Goal: Task Accomplishment & Management: Use online tool/utility

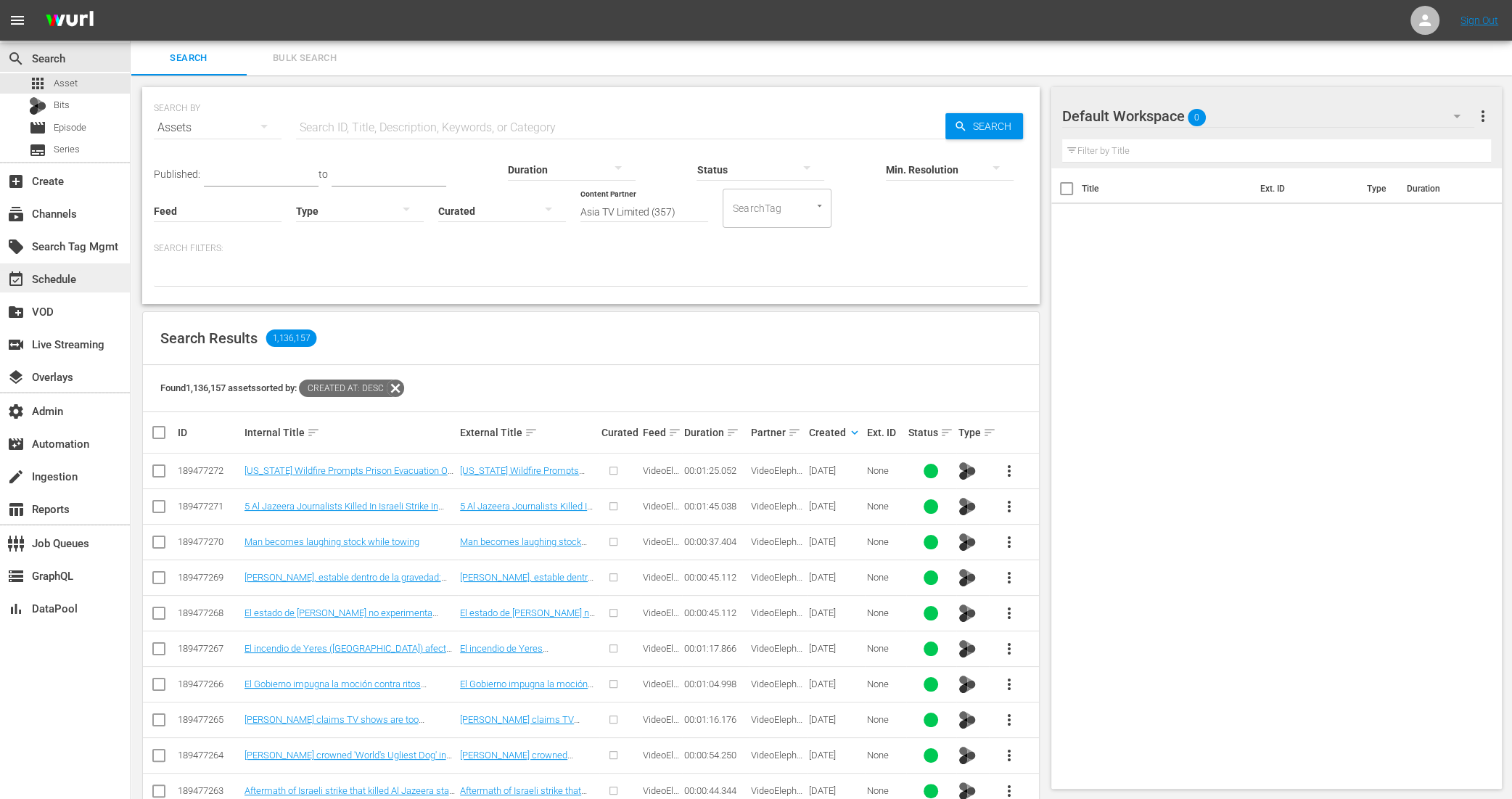
click at [57, 271] on div "event_available Schedule" at bounding box center [40, 276] width 81 height 13
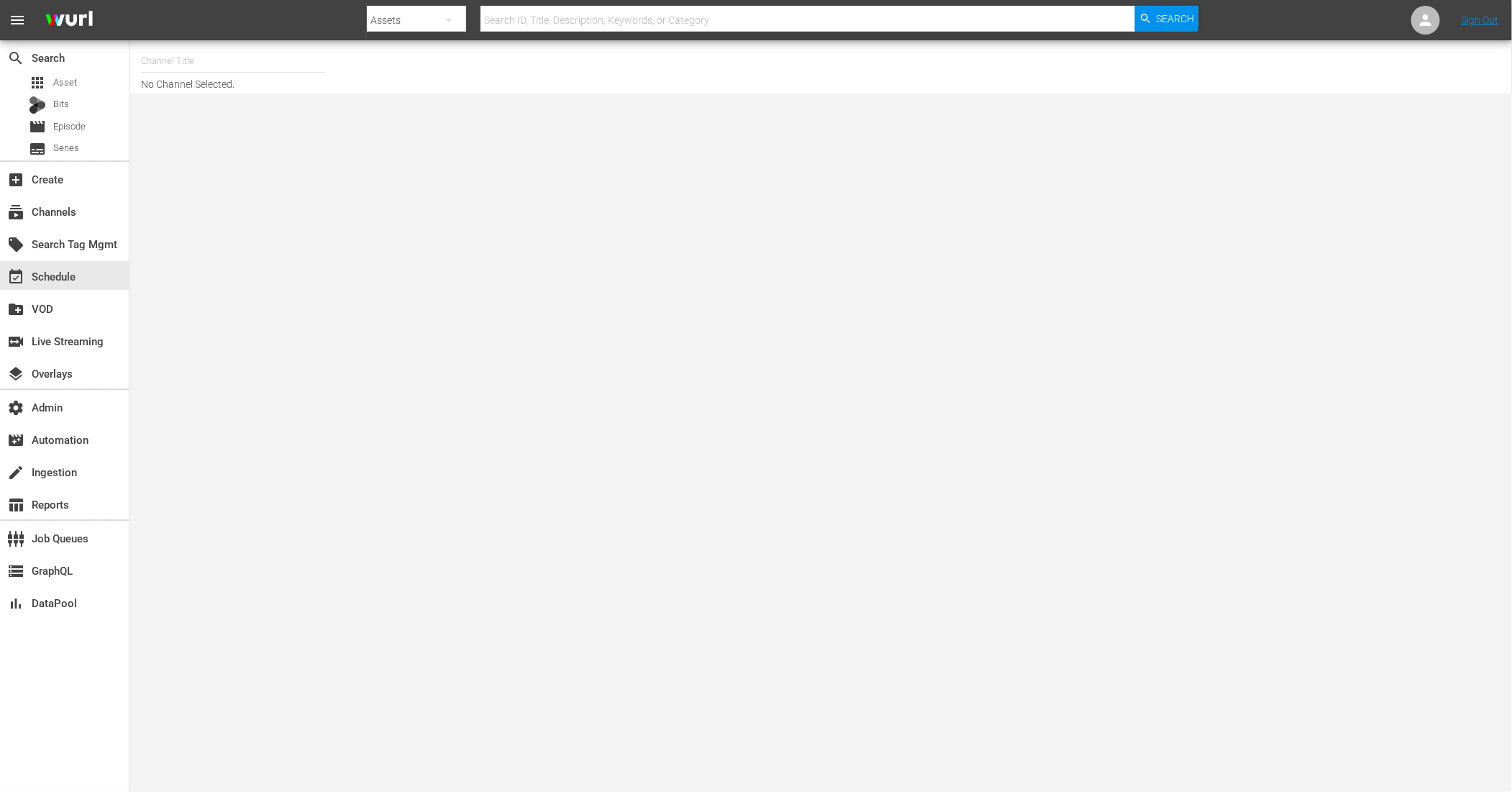
click at [235, 58] on input "text" at bounding box center [233, 61] width 184 height 34
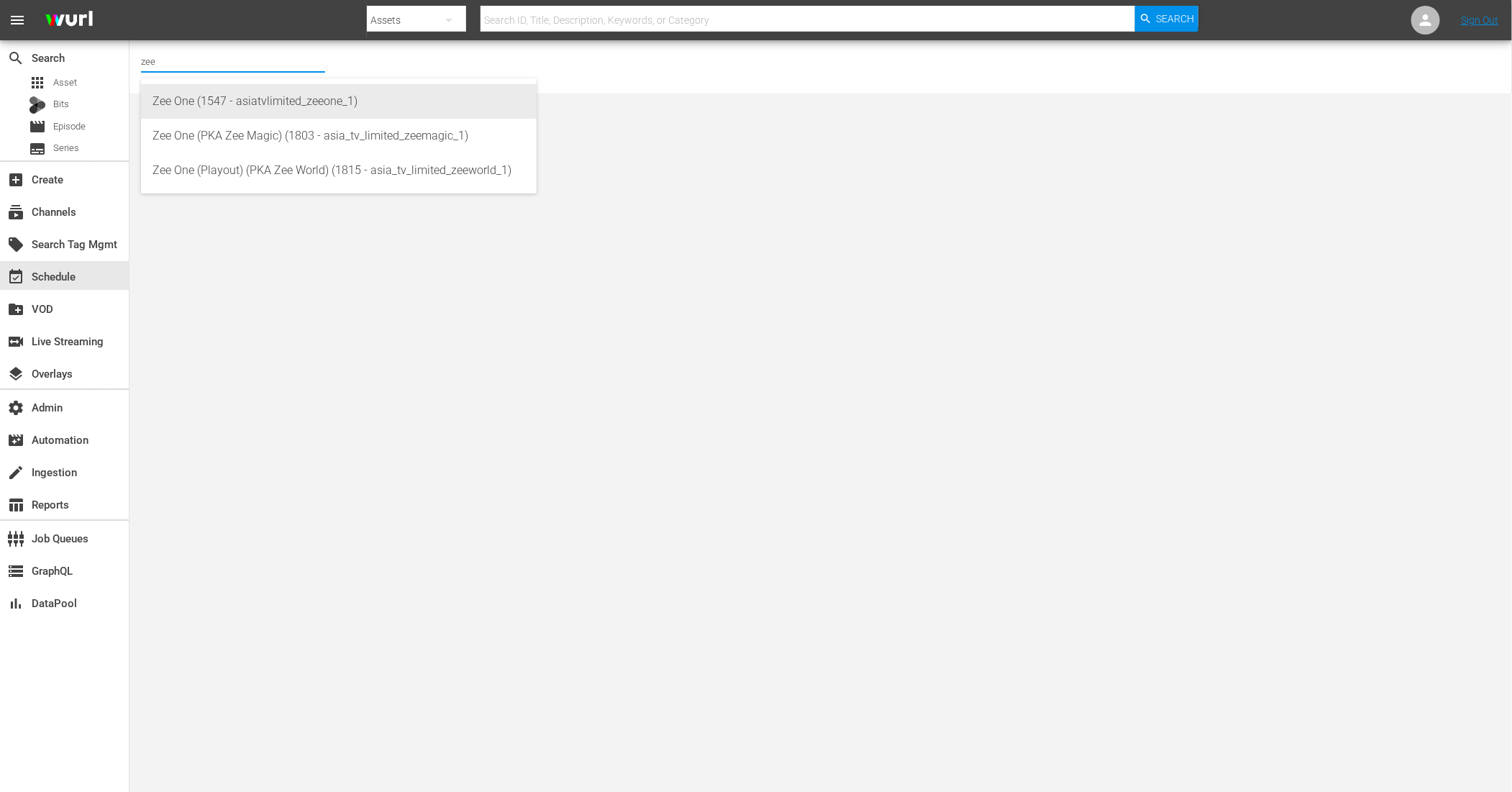
click at [224, 99] on div "Zee One (1547 - asiatvlimited_zeeone_1)" at bounding box center [338, 101] width 373 height 34
type input "Zee One (1547 - asiatvlimited_zeeone_1)"
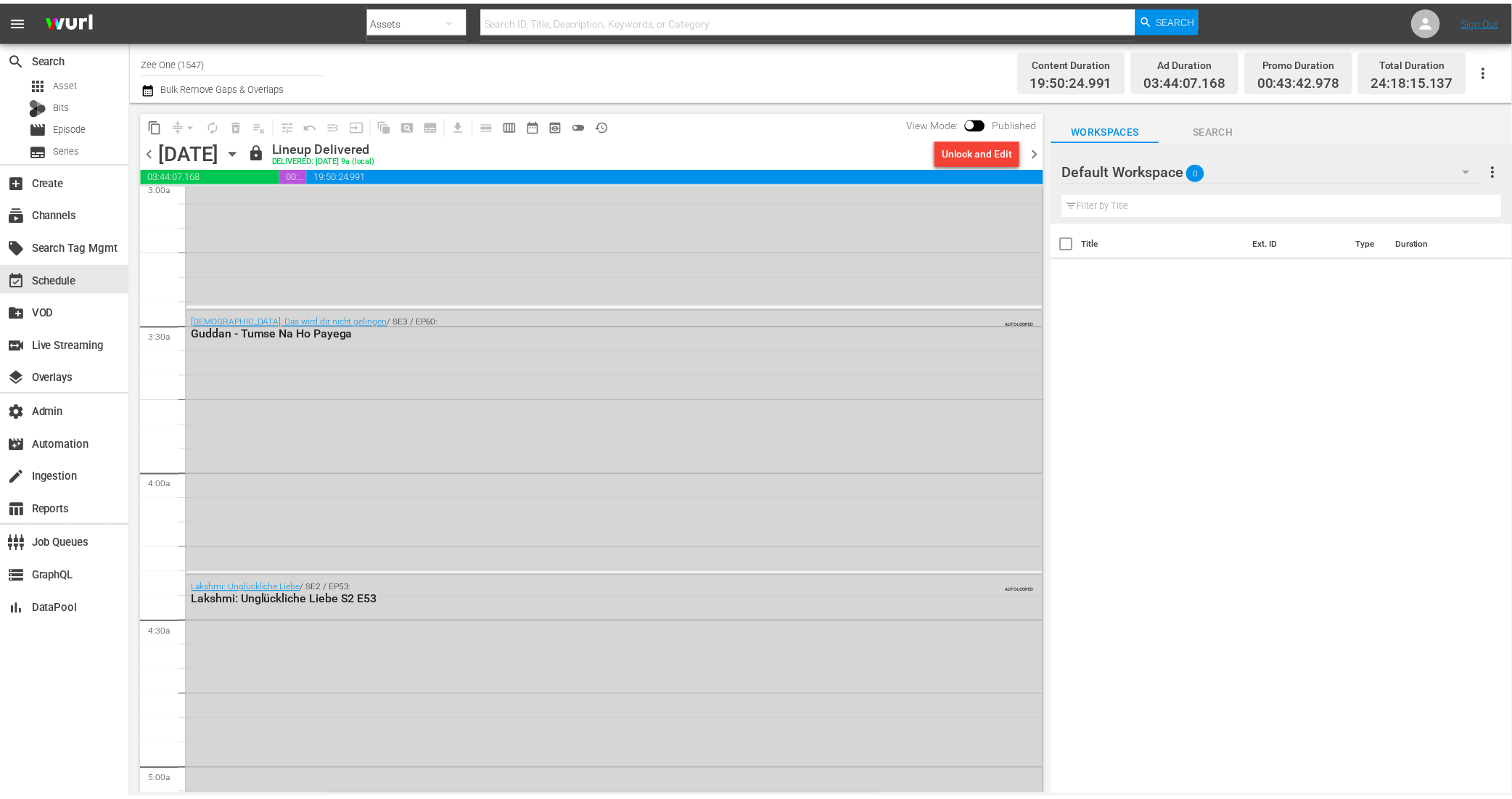
scroll to position [847, 0]
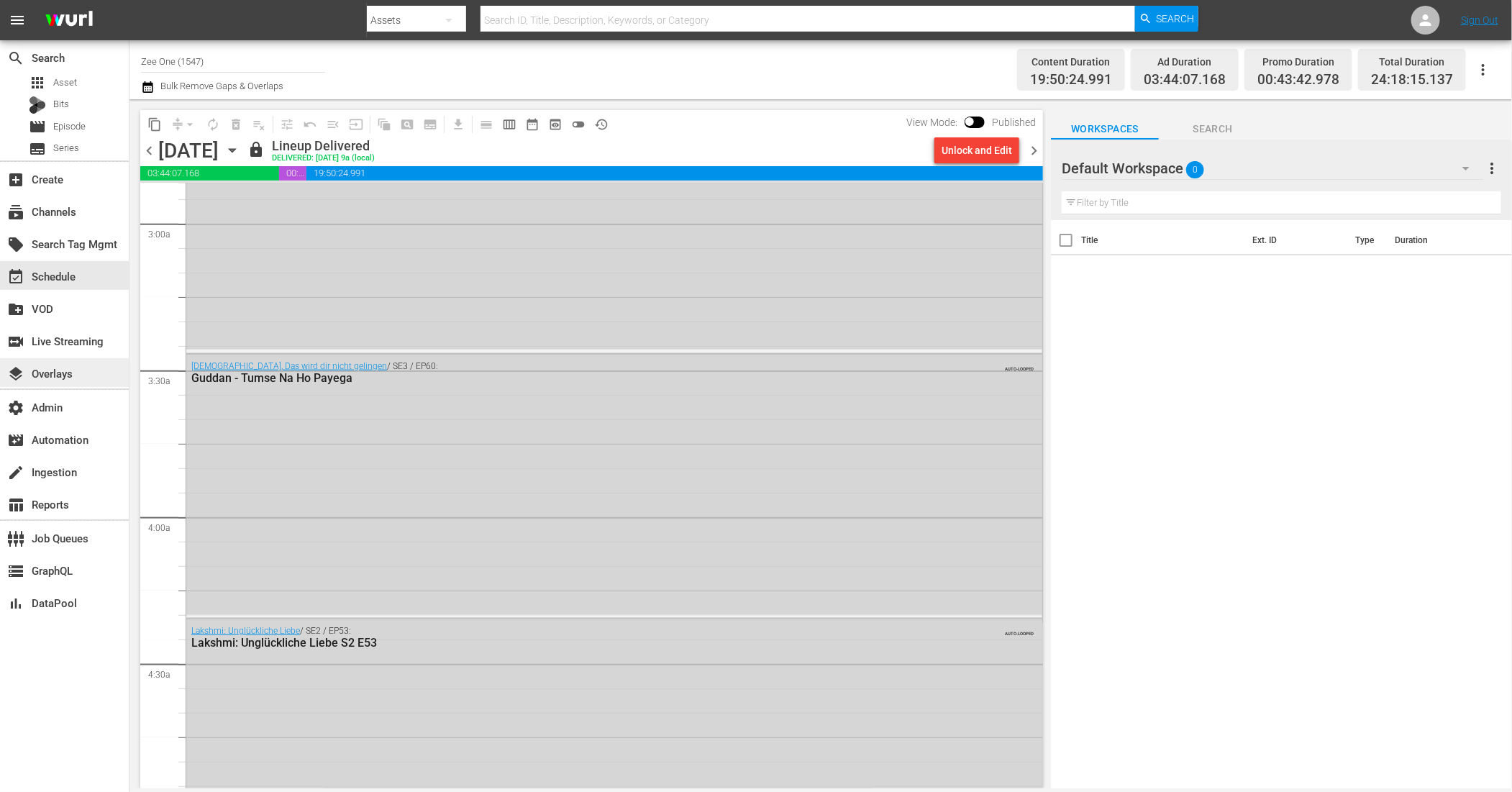
click at [78, 363] on div "layers Overlays" at bounding box center [64, 372] width 129 height 28
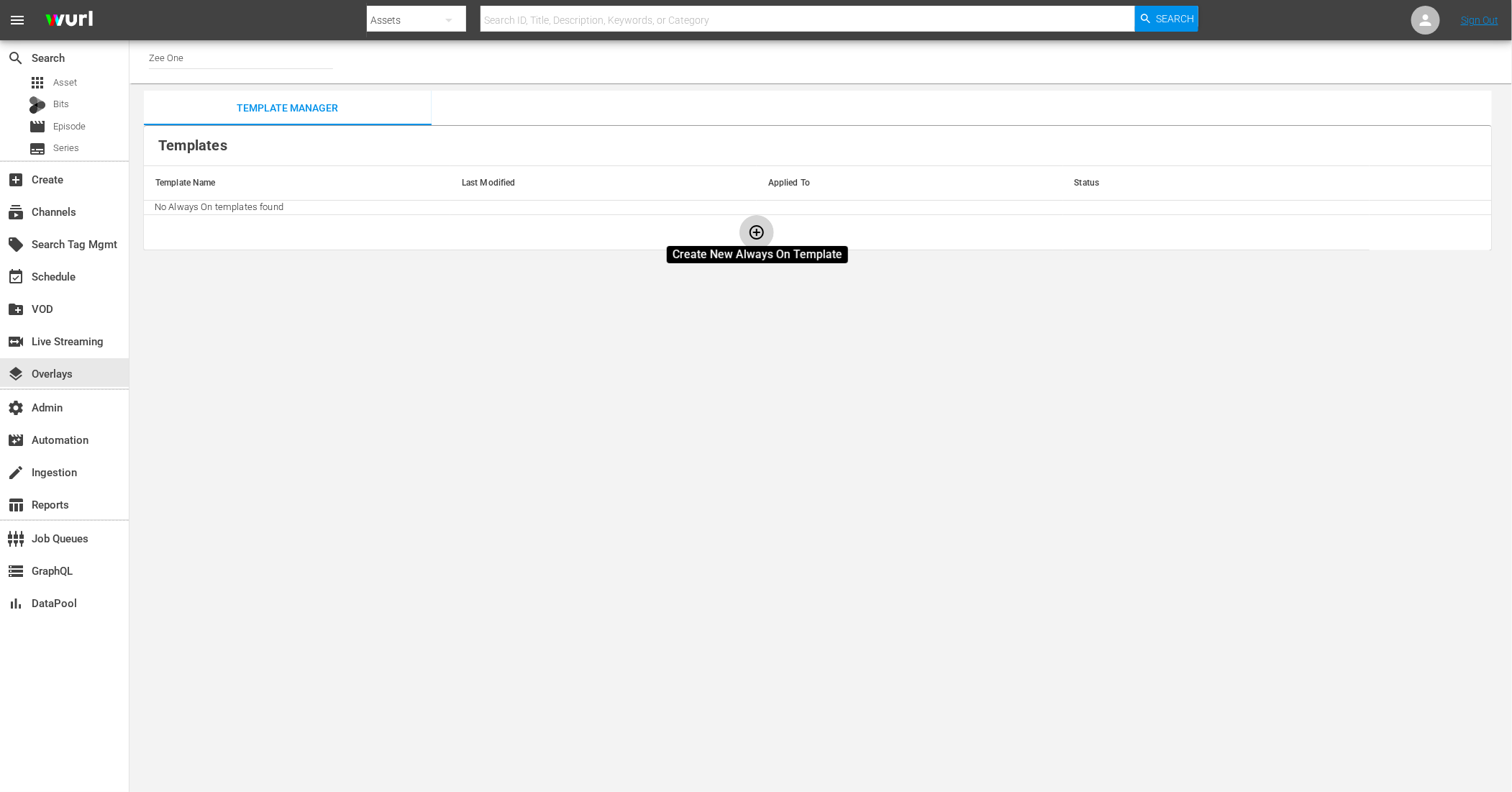
click at [758, 231] on icon "button" at bounding box center [757, 233] width 15 height 15
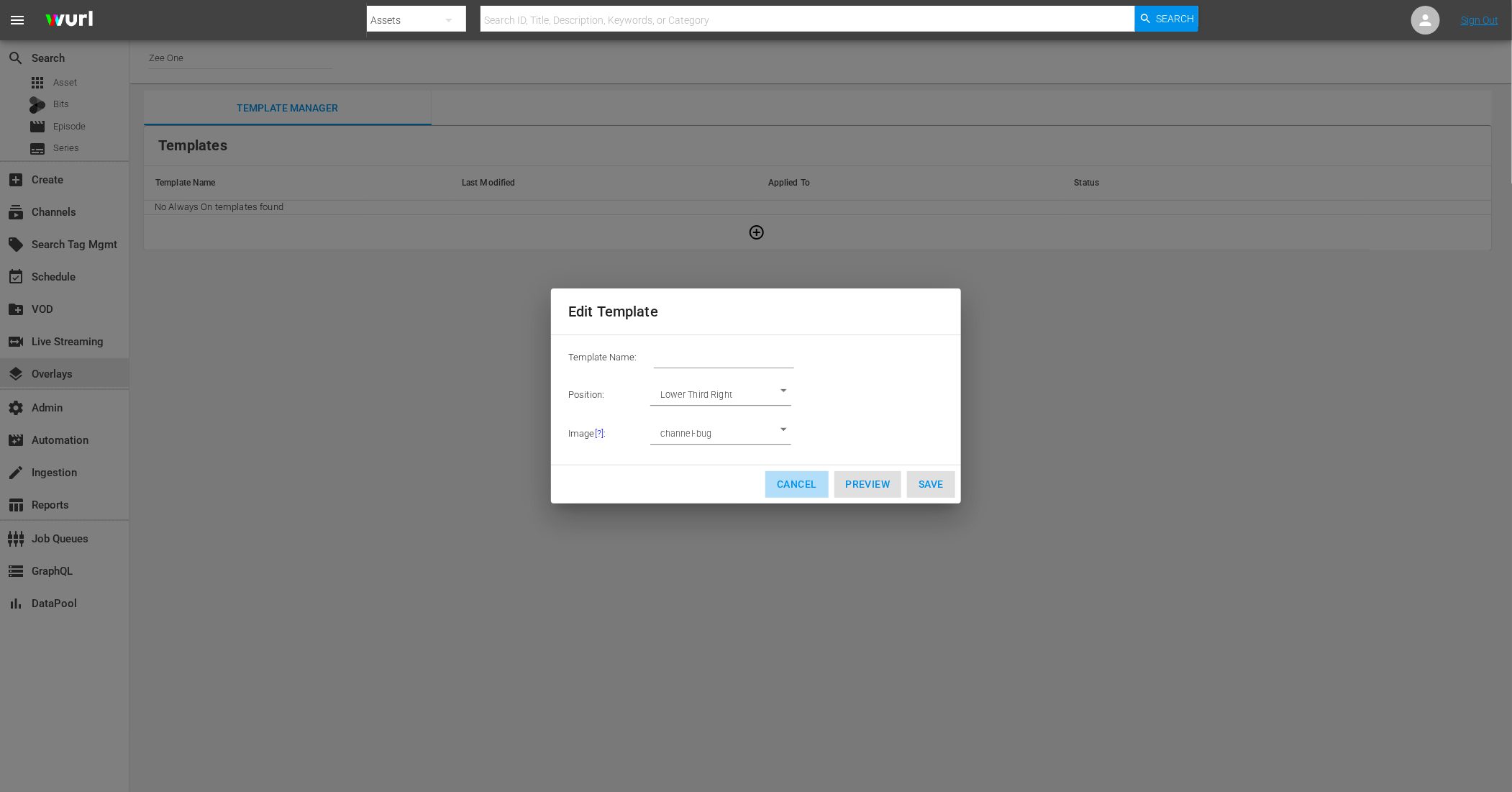
click at [797, 488] on span "Cancel" at bounding box center [796, 485] width 40 height 18
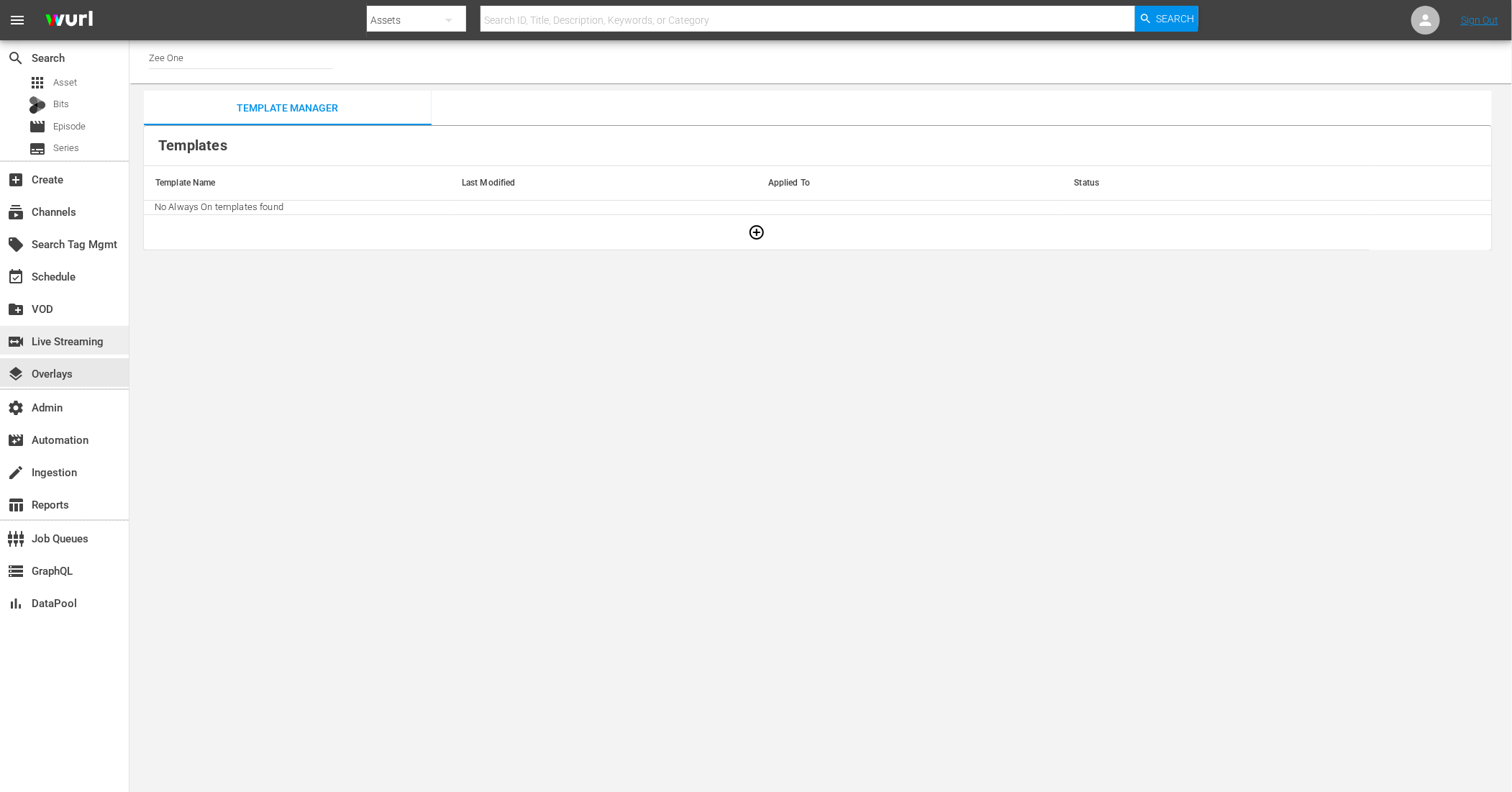
click at [59, 345] on div "switch_video Live Streaming" at bounding box center [40, 339] width 81 height 13
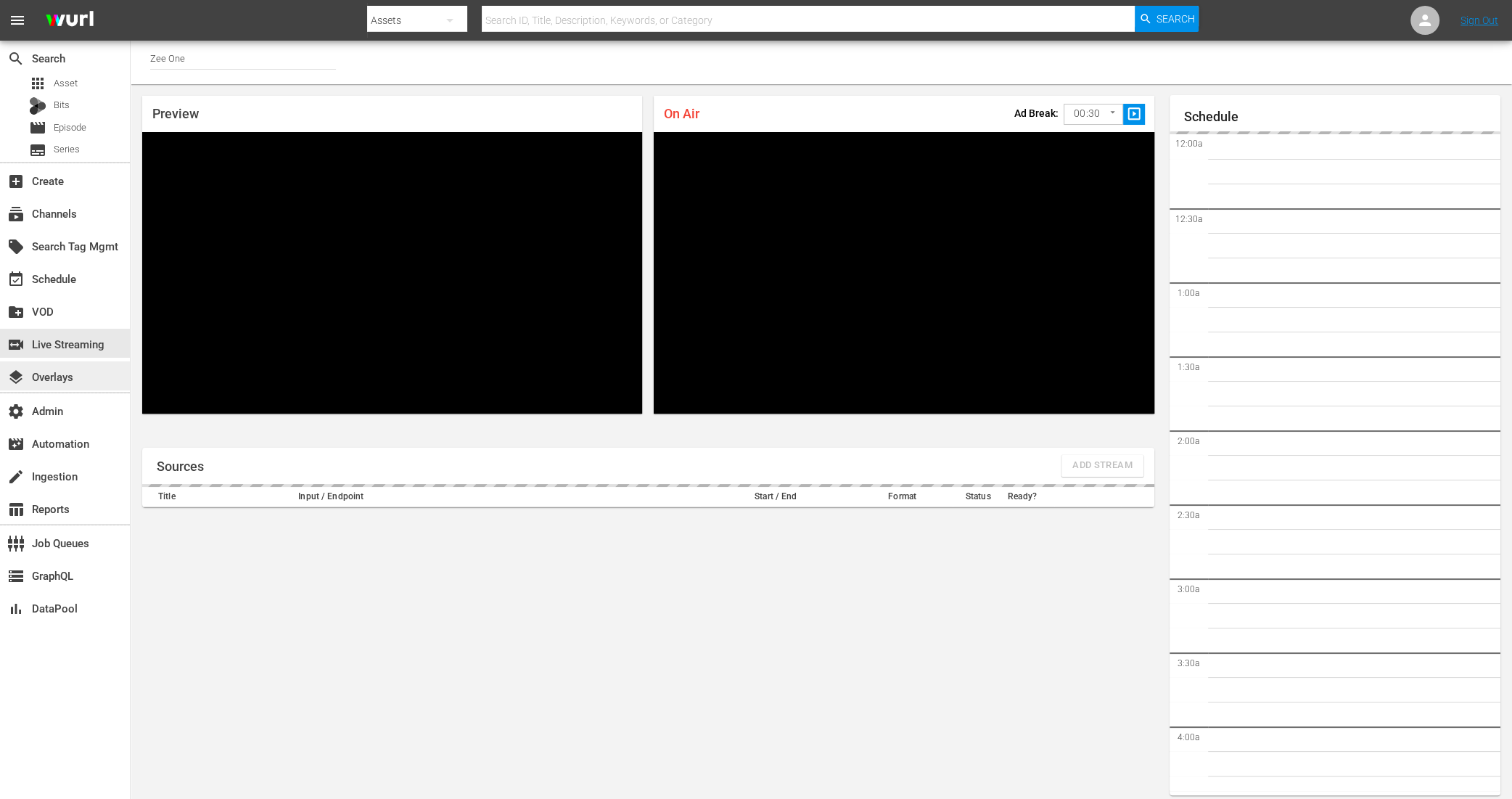
click at [62, 377] on div "layers Overlays" at bounding box center [40, 374] width 81 height 13
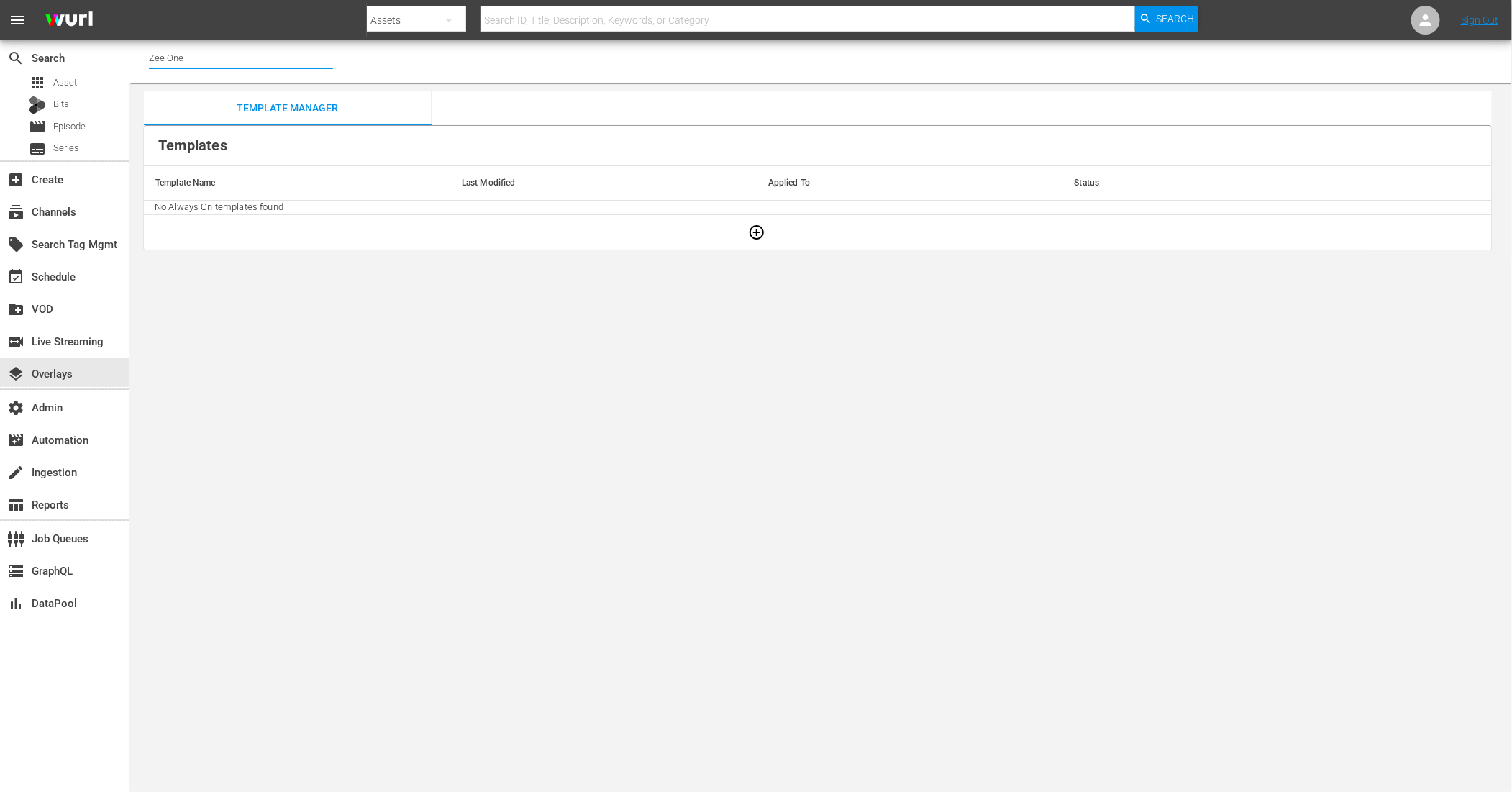
click at [256, 53] on input "Zee One" at bounding box center [241, 58] width 184 height 34
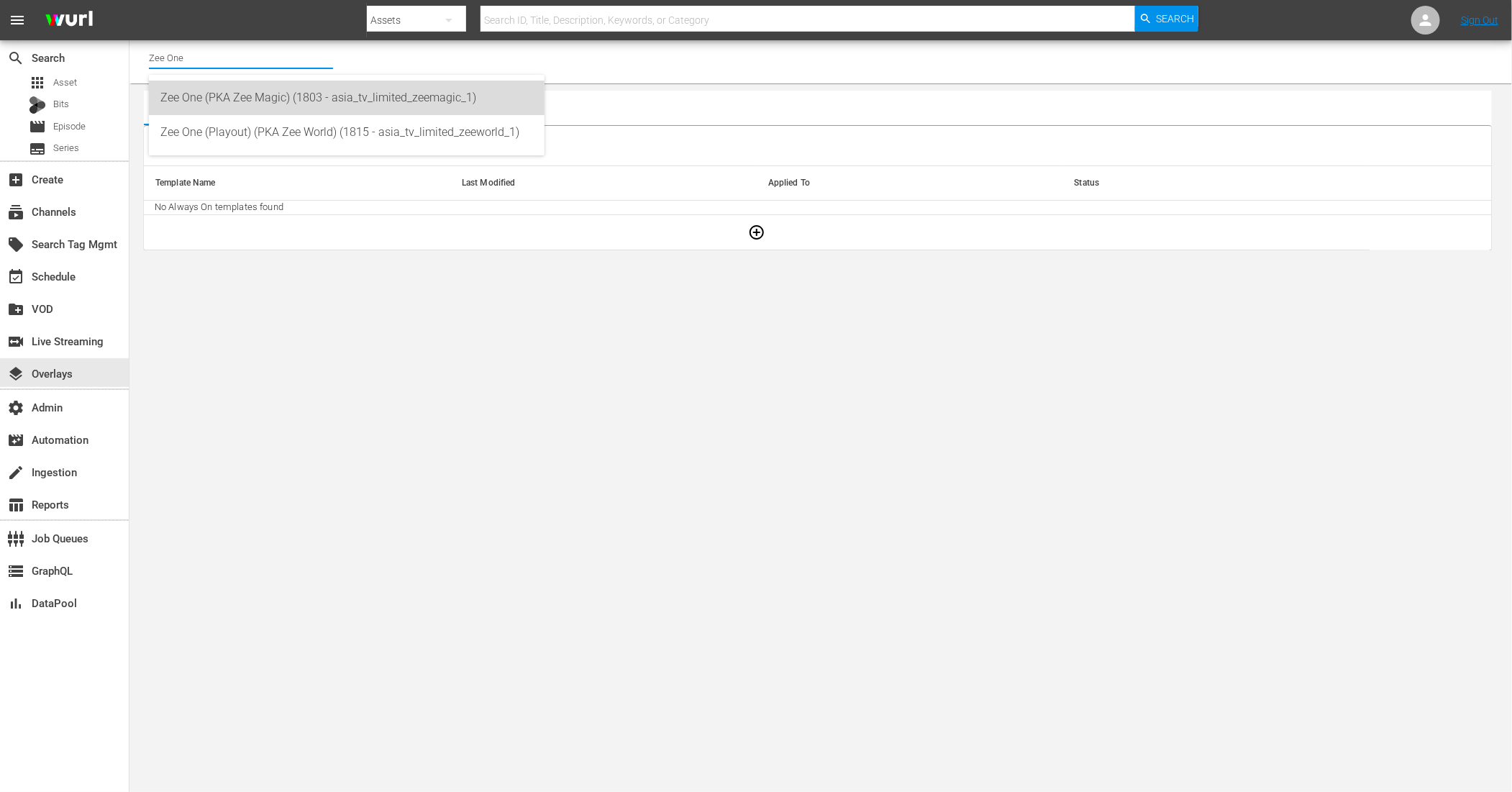
click at [238, 95] on div "Zee One (PKA Zee Magic) (1803 - asia_tv_limited_zeemagic_1)" at bounding box center [346, 98] width 373 height 34
type input "Zee One (PKA Zee Magic) (1803 - asia_tv_limited_zeemagic_1)"
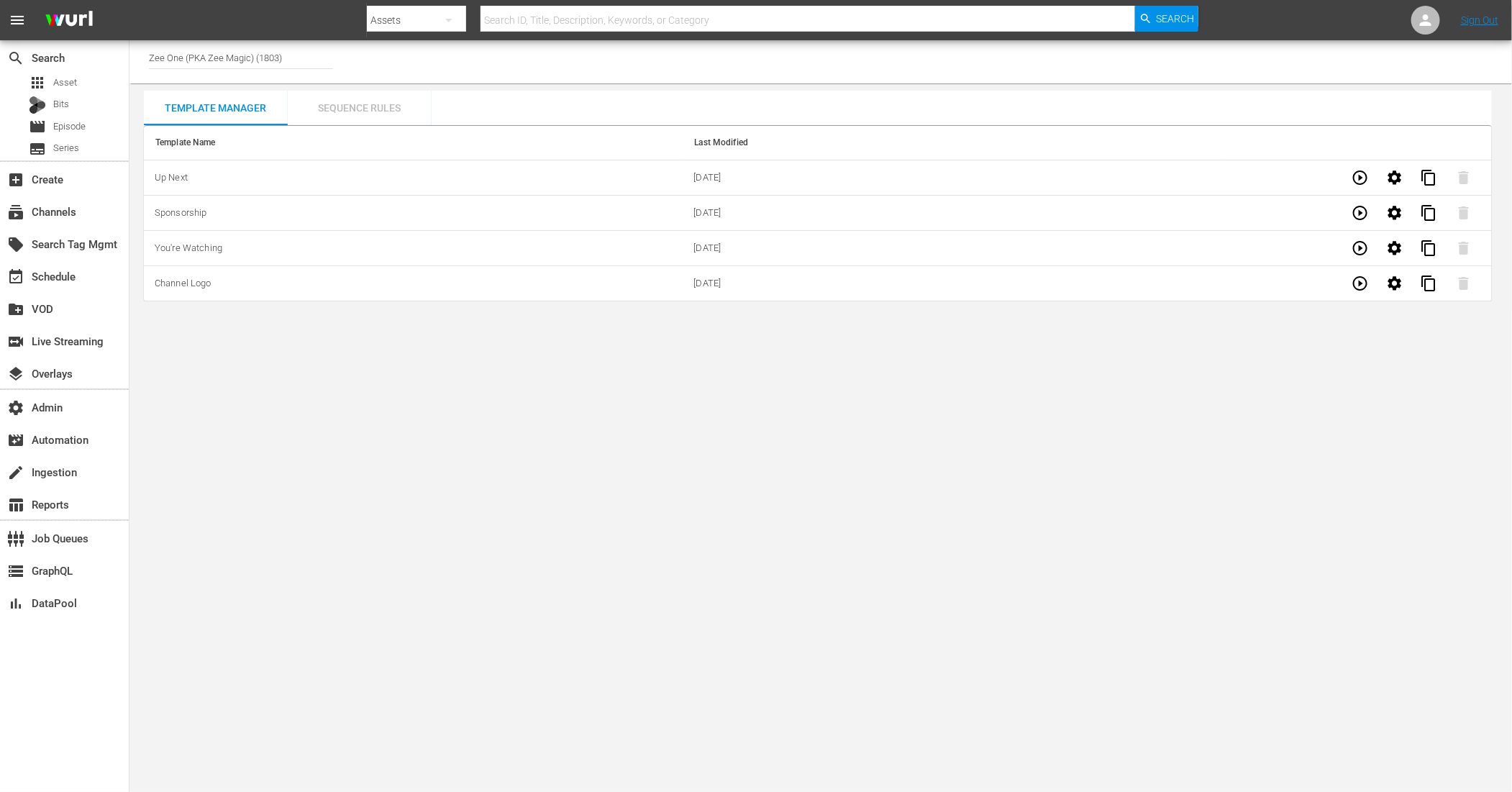
click at [358, 106] on div "Sequence Rules" at bounding box center [359, 107] width 144 height 34
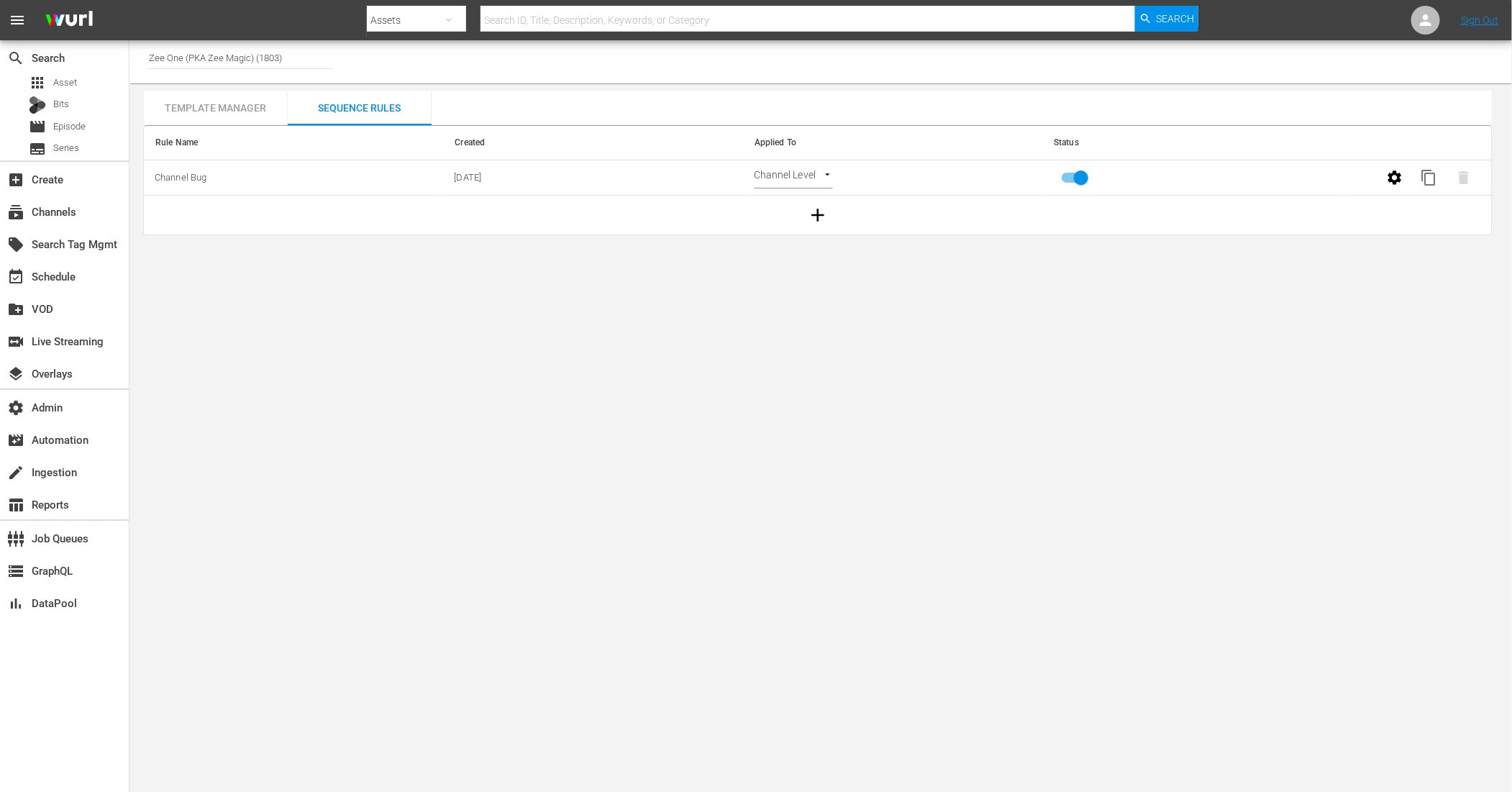
click at [1406, 172] on button "button" at bounding box center [1395, 177] width 34 height 34
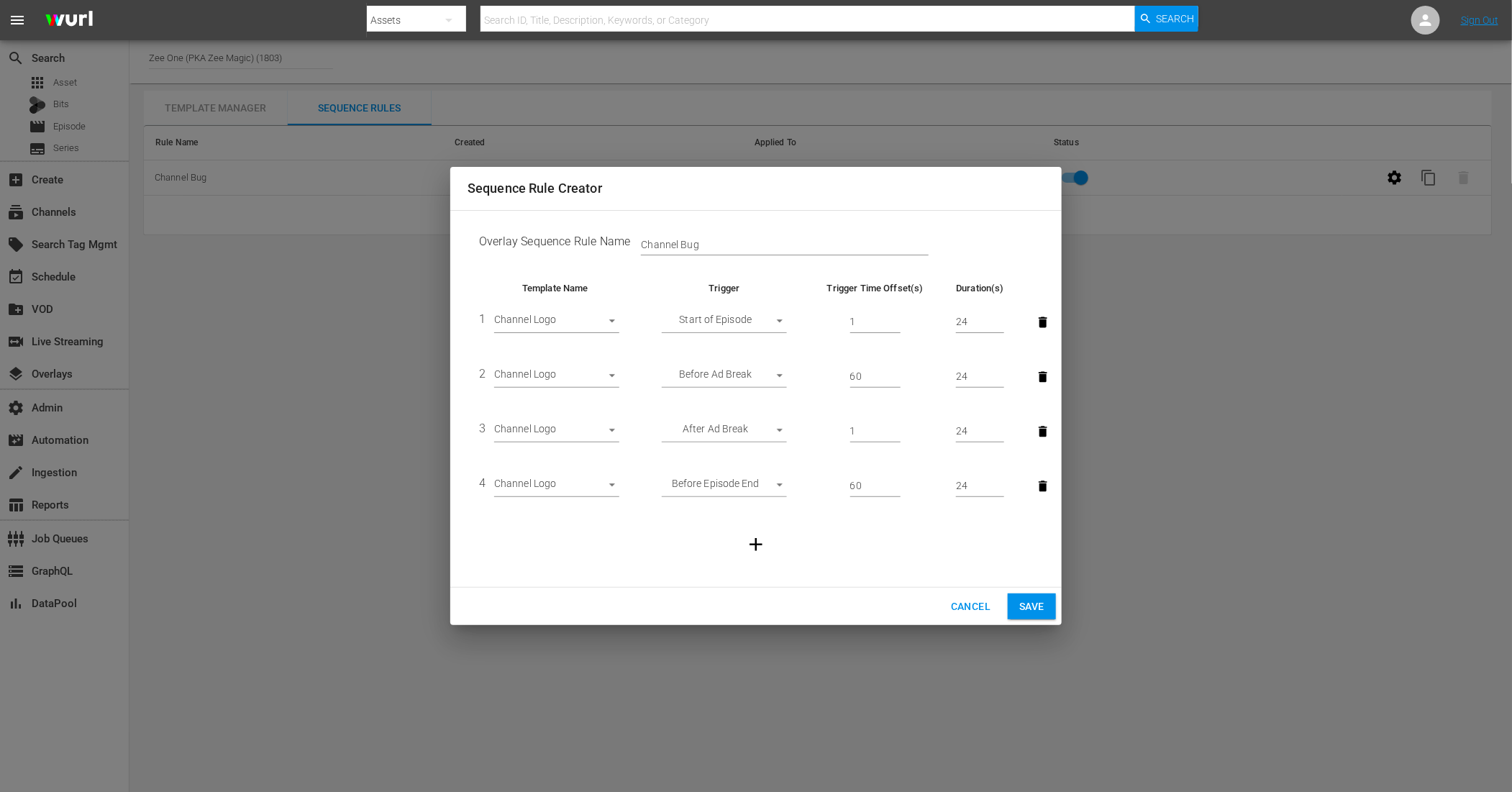
click at [766, 485] on body "menu Search By Assets Search ID, Title, Description, Keywords, or Category Sear…" at bounding box center [756, 396] width 1512 height 792
click at [861, 535] on div at bounding box center [756, 396] width 1512 height 792
click at [753, 549] on icon "button" at bounding box center [756, 544] width 22 height 22
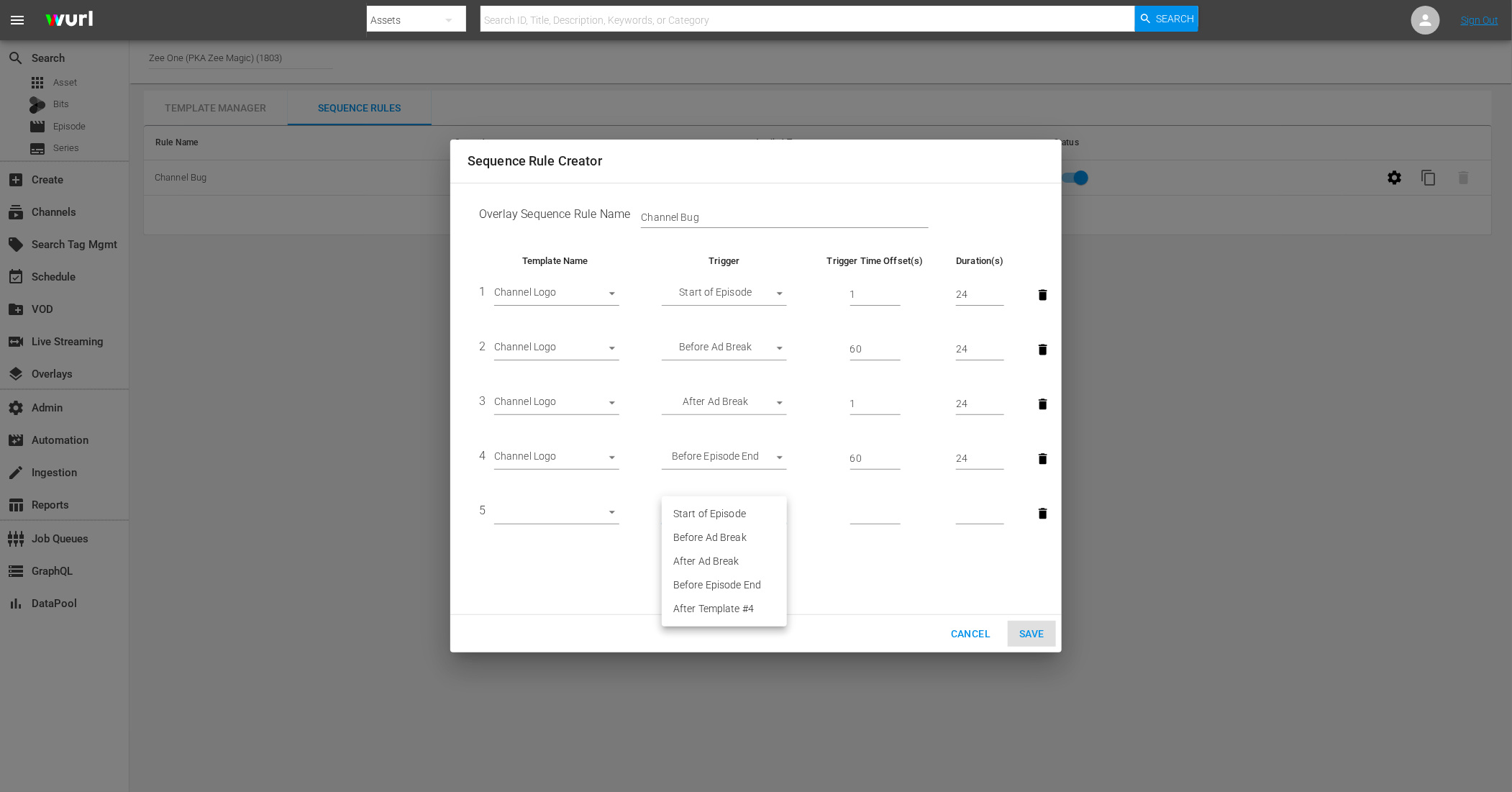
click at [758, 514] on body "menu Search By Assets Search ID, Title, Description, Keywords, or Category Sear…" at bounding box center [756, 396] width 1512 height 792
click at [839, 544] on div at bounding box center [756, 396] width 1512 height 792
click at [1045, 514] on icon "button" at bounding box center [1043, 512] width 9 height 11
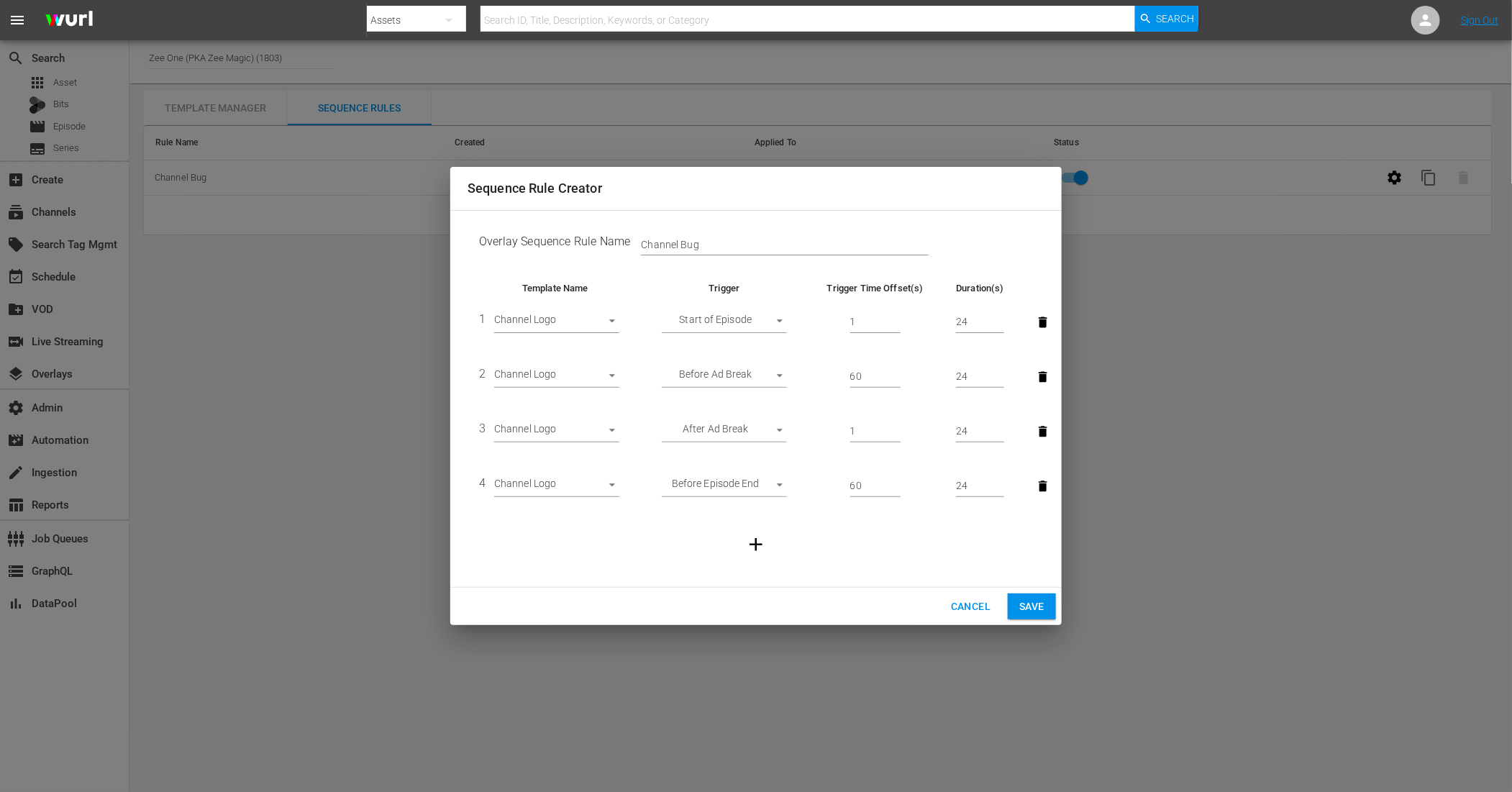
click at [959, 603] on span "Cancel" at bounding box center [970, 607] width 40 height 18
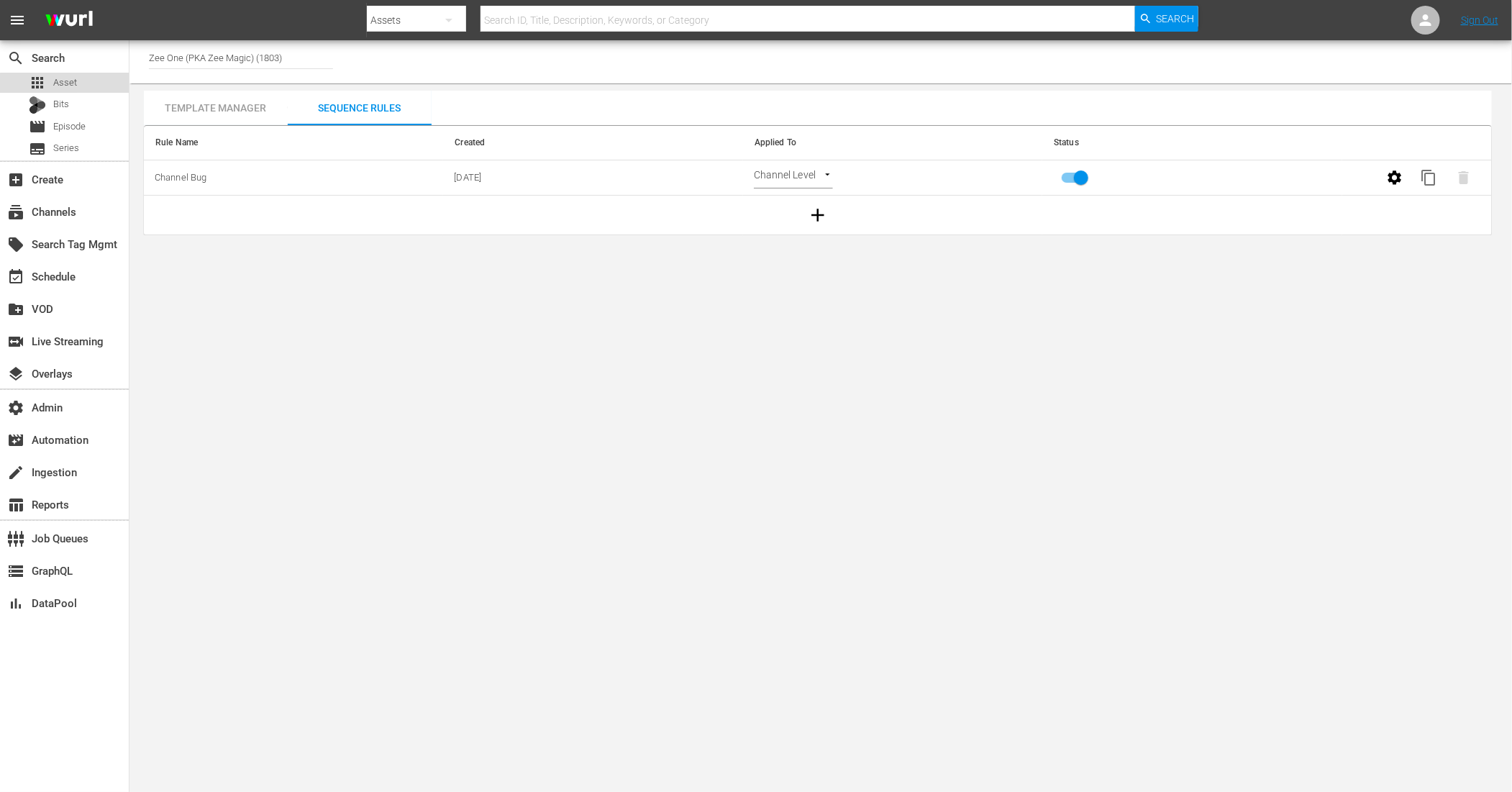
click at [72, 91] on div "apps Asset" at bounding box center [52, 82] width 48 height 20
